Goal: Task Accomplishment & Management: Manage account settings

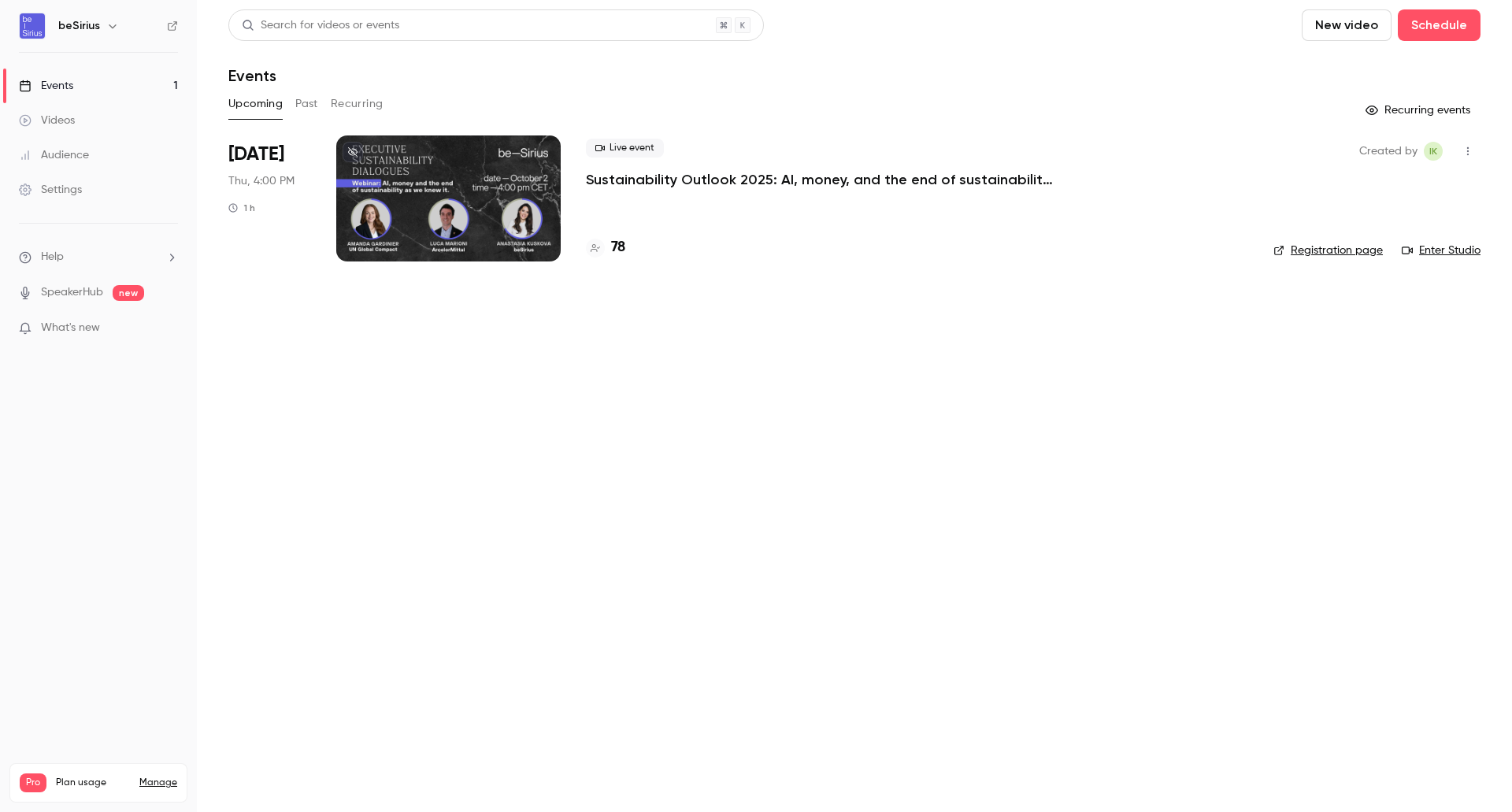
click at [470, 174] on div at bounding box center [449, 198] width 225 height 126
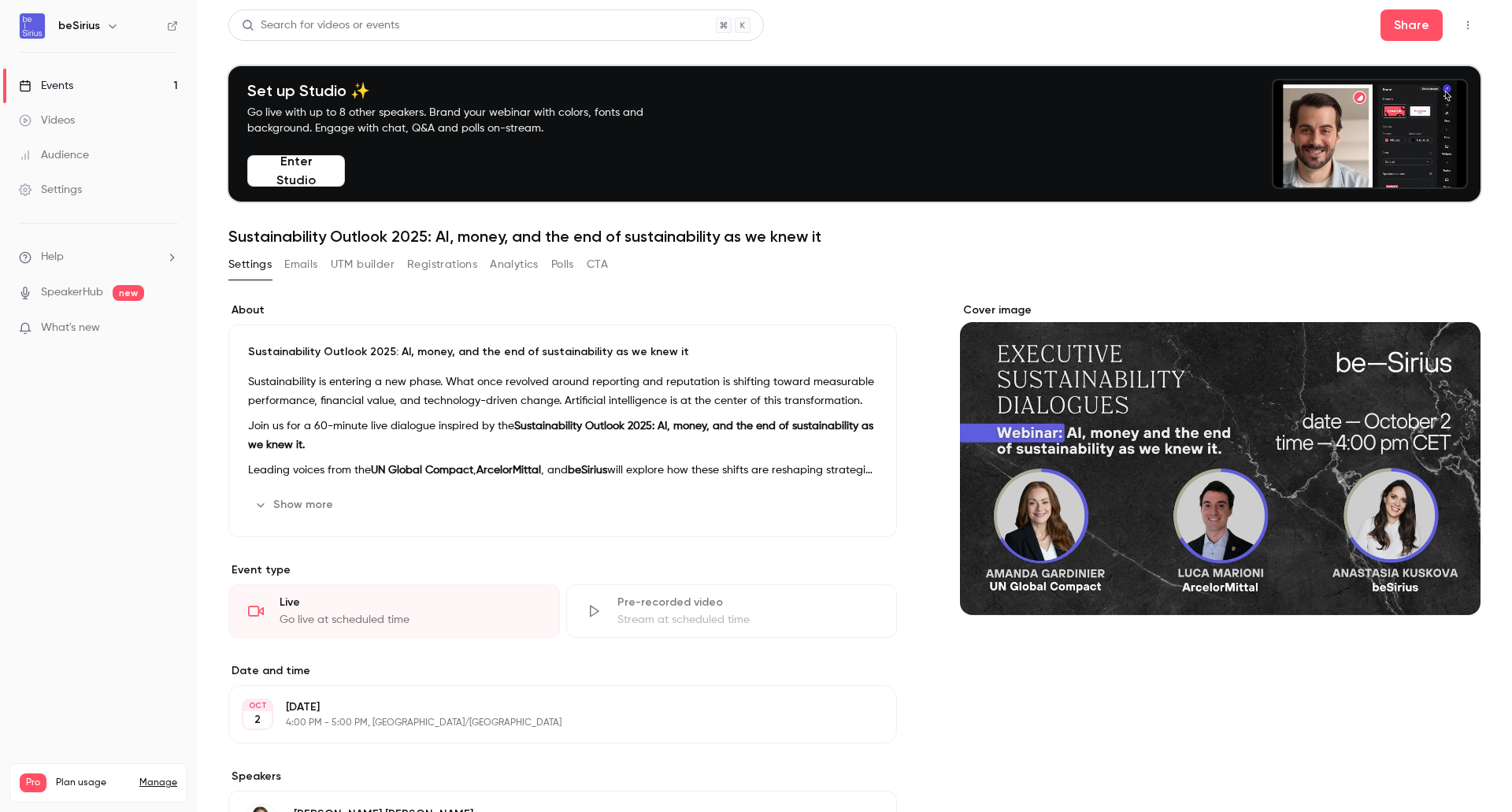
click at [350, 268] on button "UTM builder" at bounding box center [363, 264] width 64 height 25
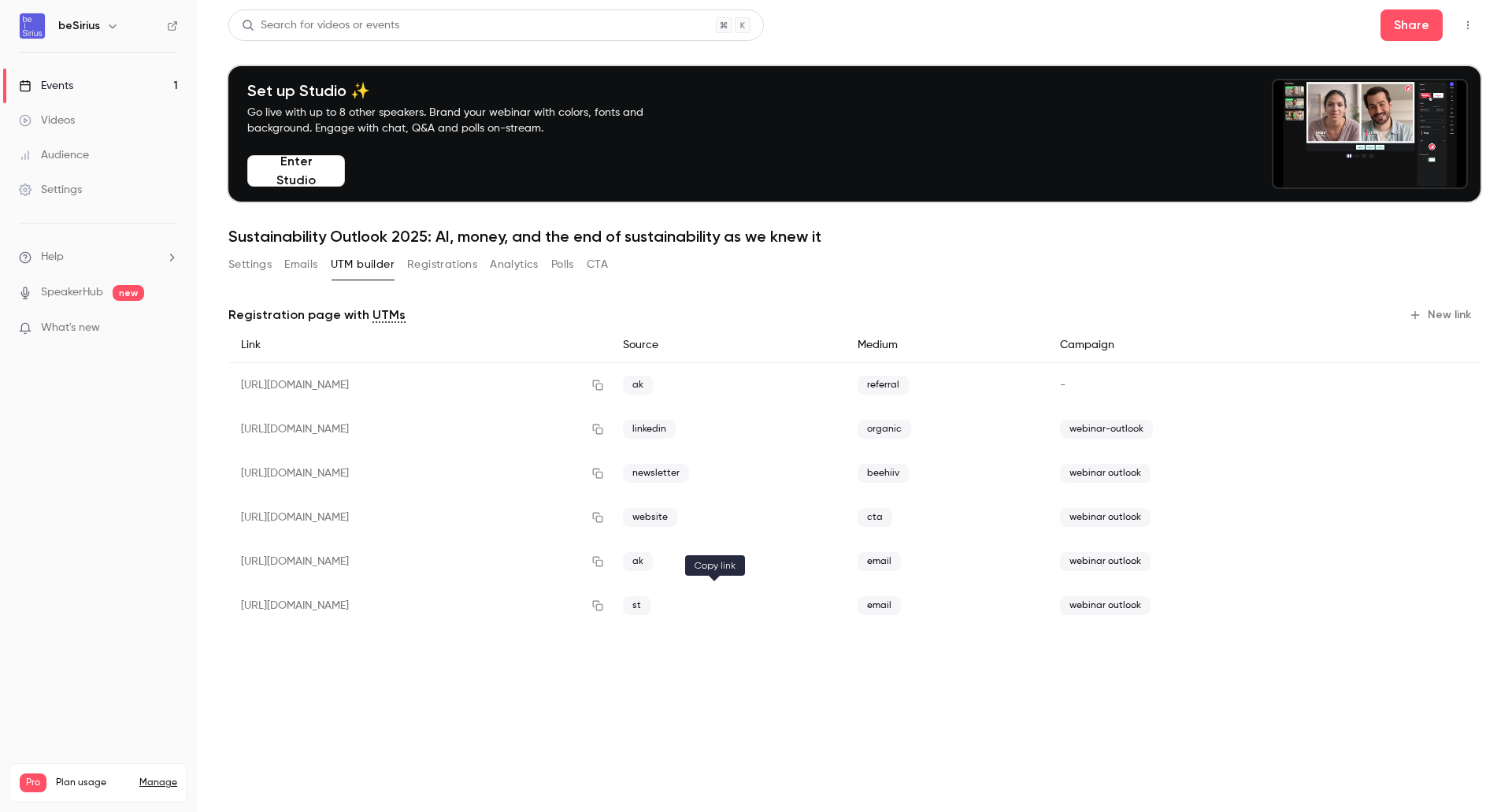
click at [604, 602] on icon "button" at bounding box center [598, 606] width 13 height 11
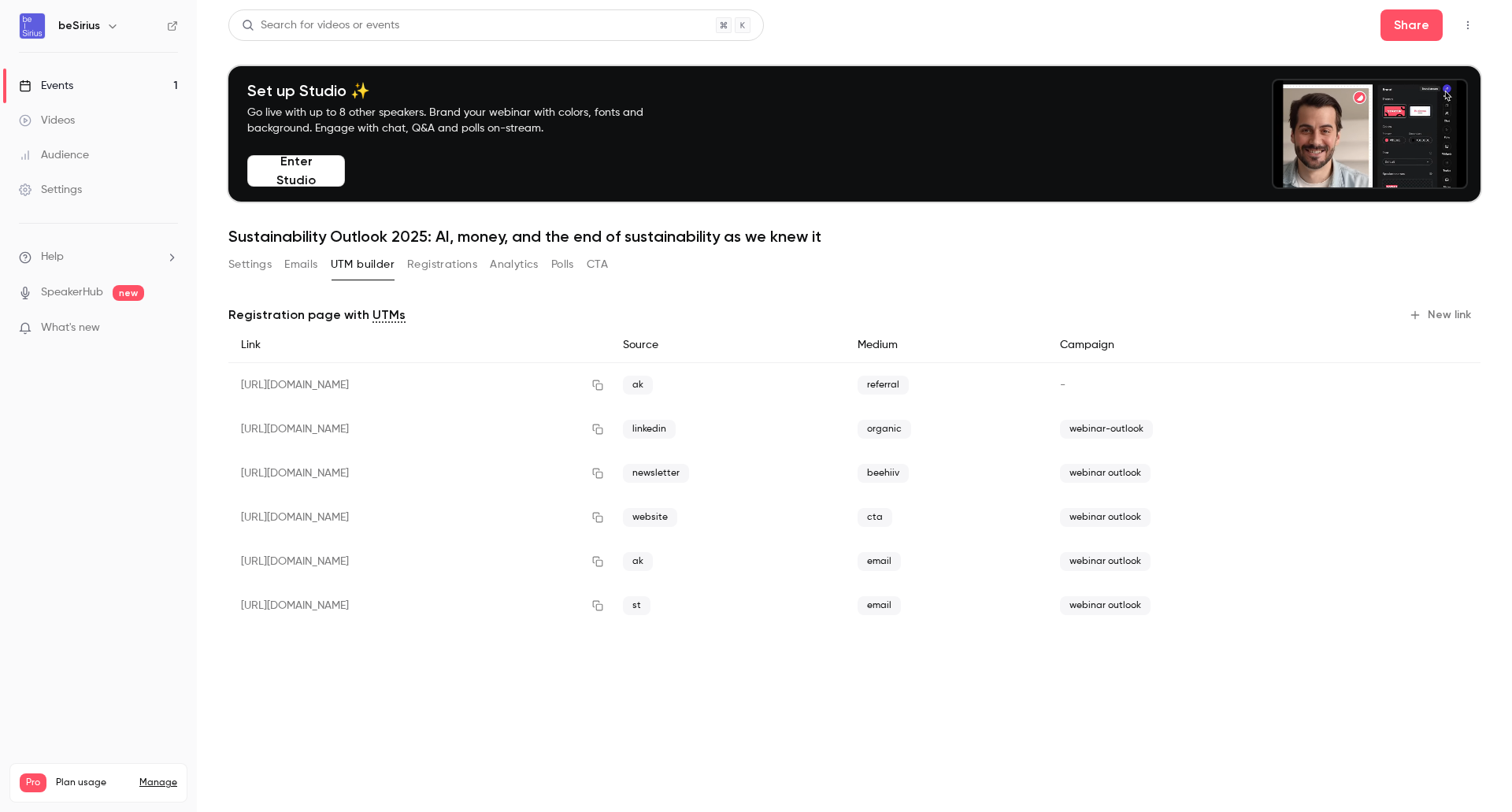
click at [312, 259] on button "Emails" at bounding box center [301, 264] width 33 height 25
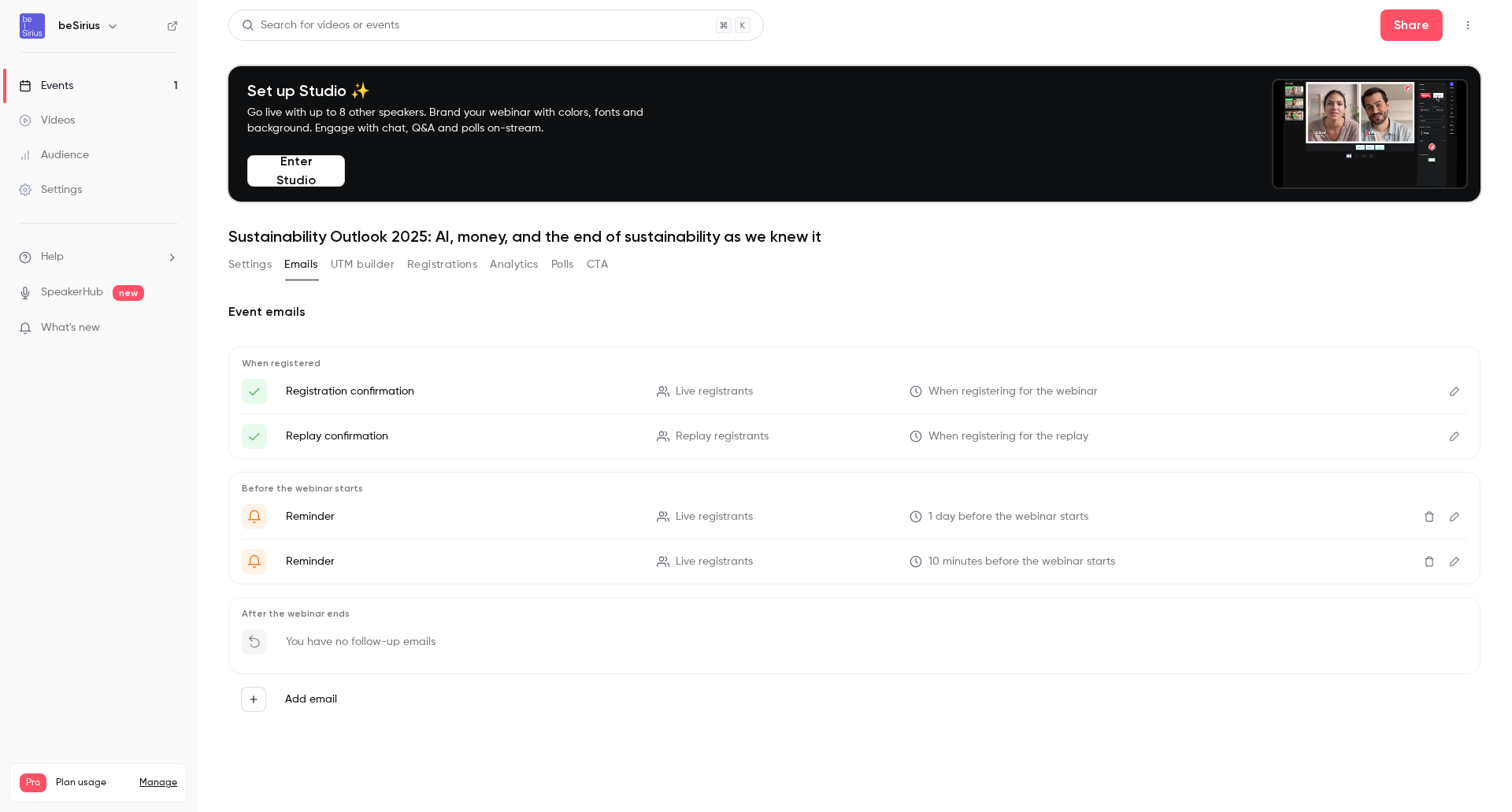
click at [269, 260] on button "Settings" at bounding box center [250, 264] width 43 height 25
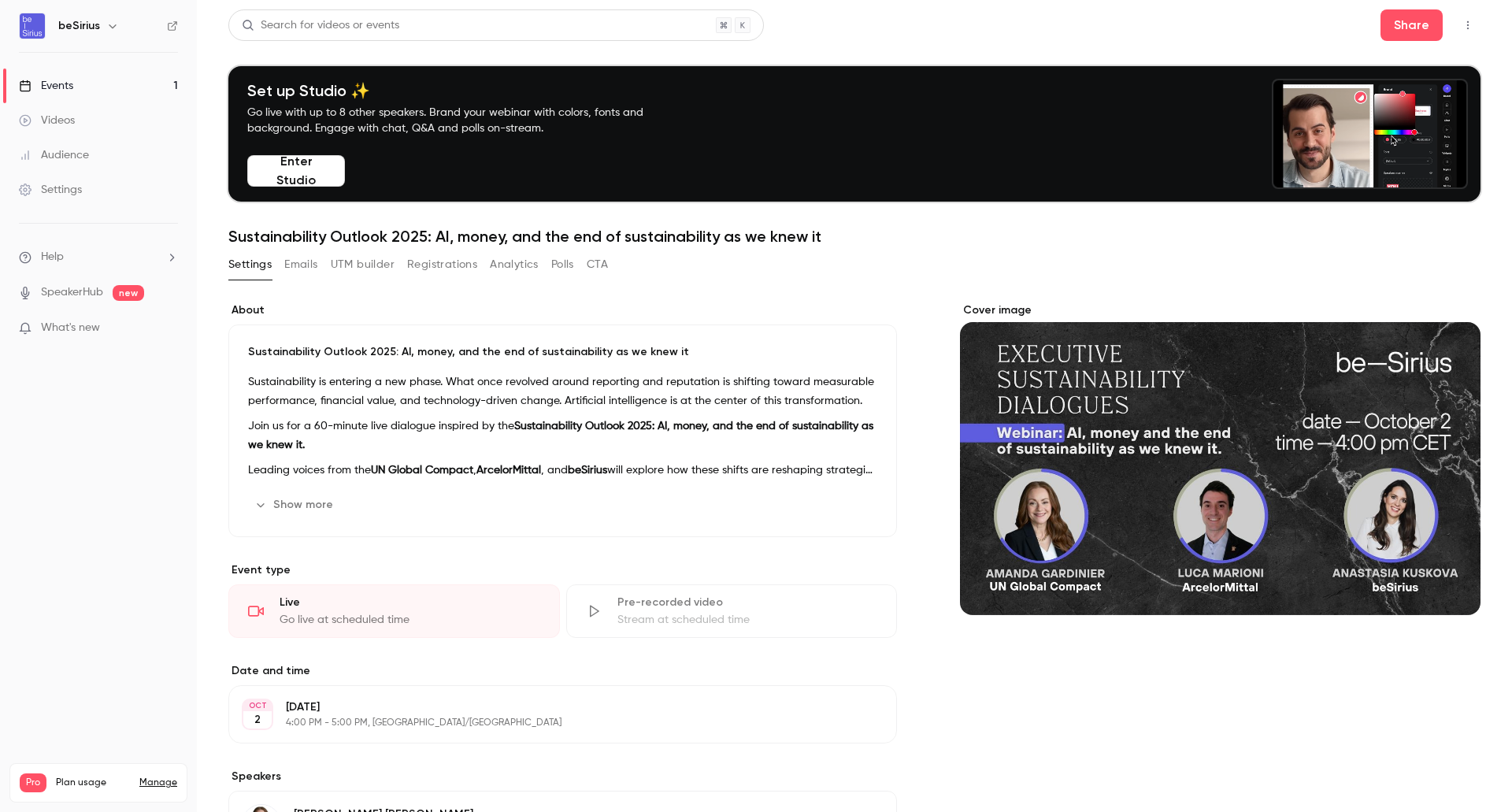
click at [464, 269] on button "Registrations" at bounding box center [442, 264] width 70 height 25
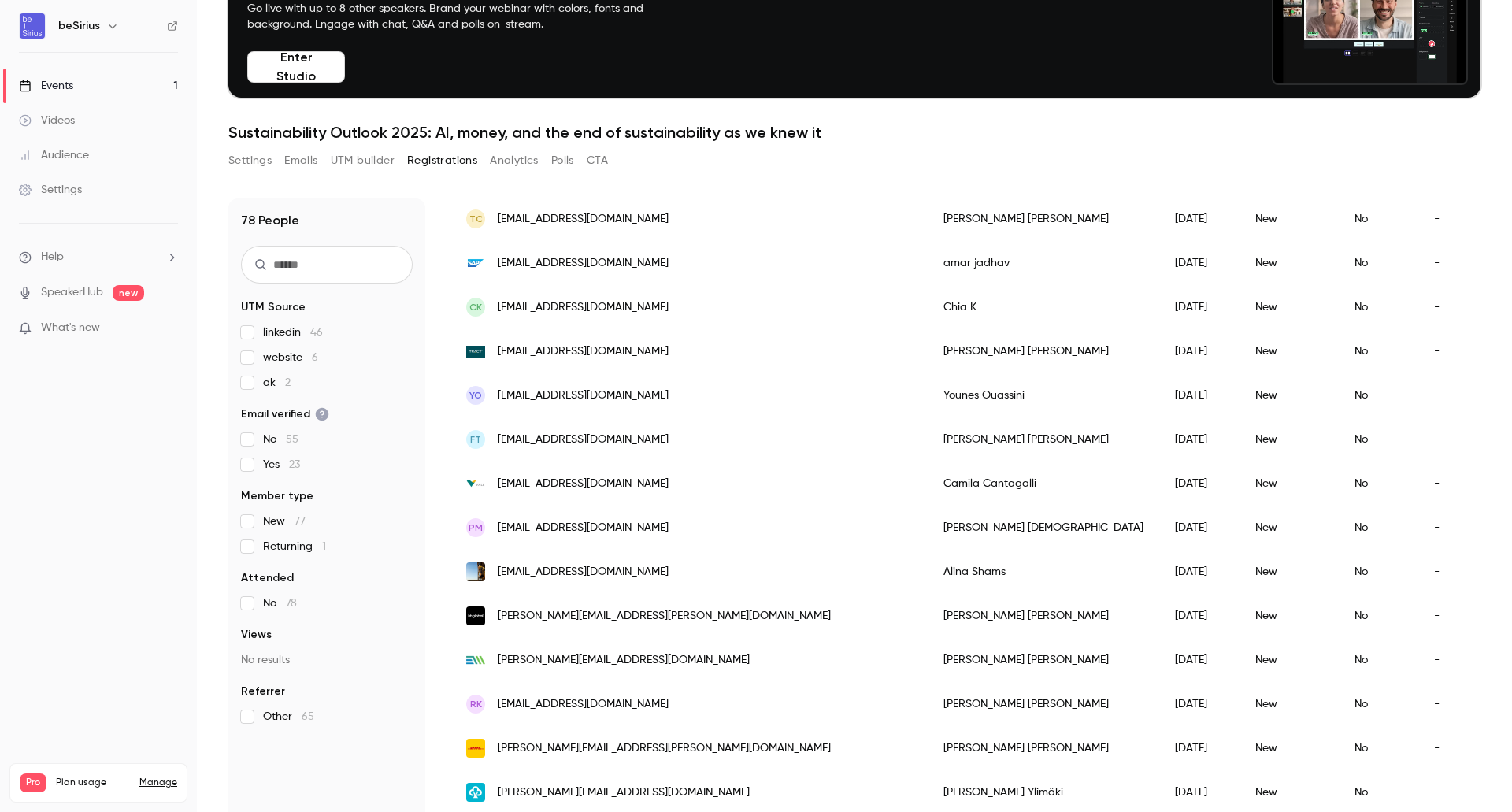
scroll to position [816, 0]
